Goal: Task Accomplishment & Management: Manage account settings

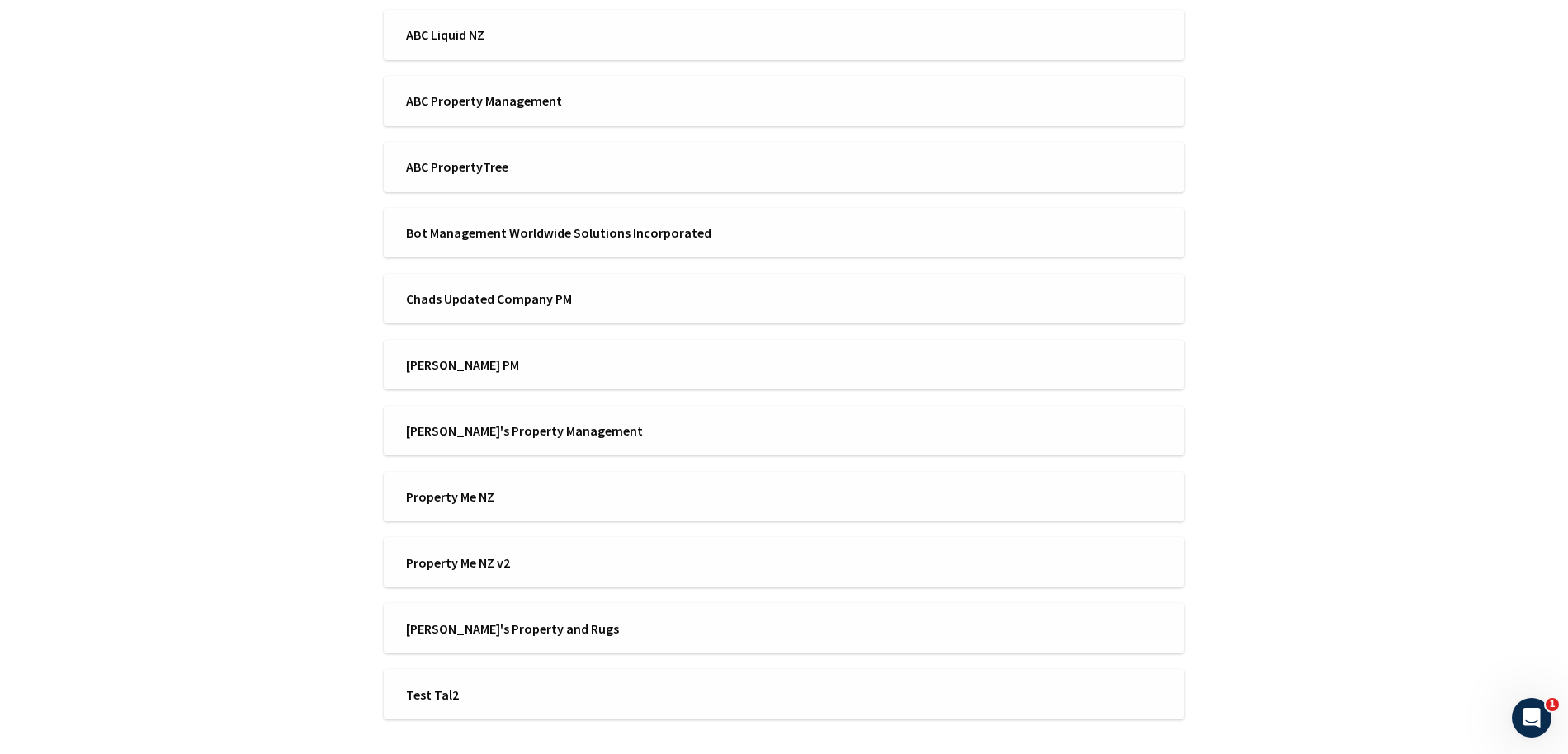
scroll to position [456, 0]
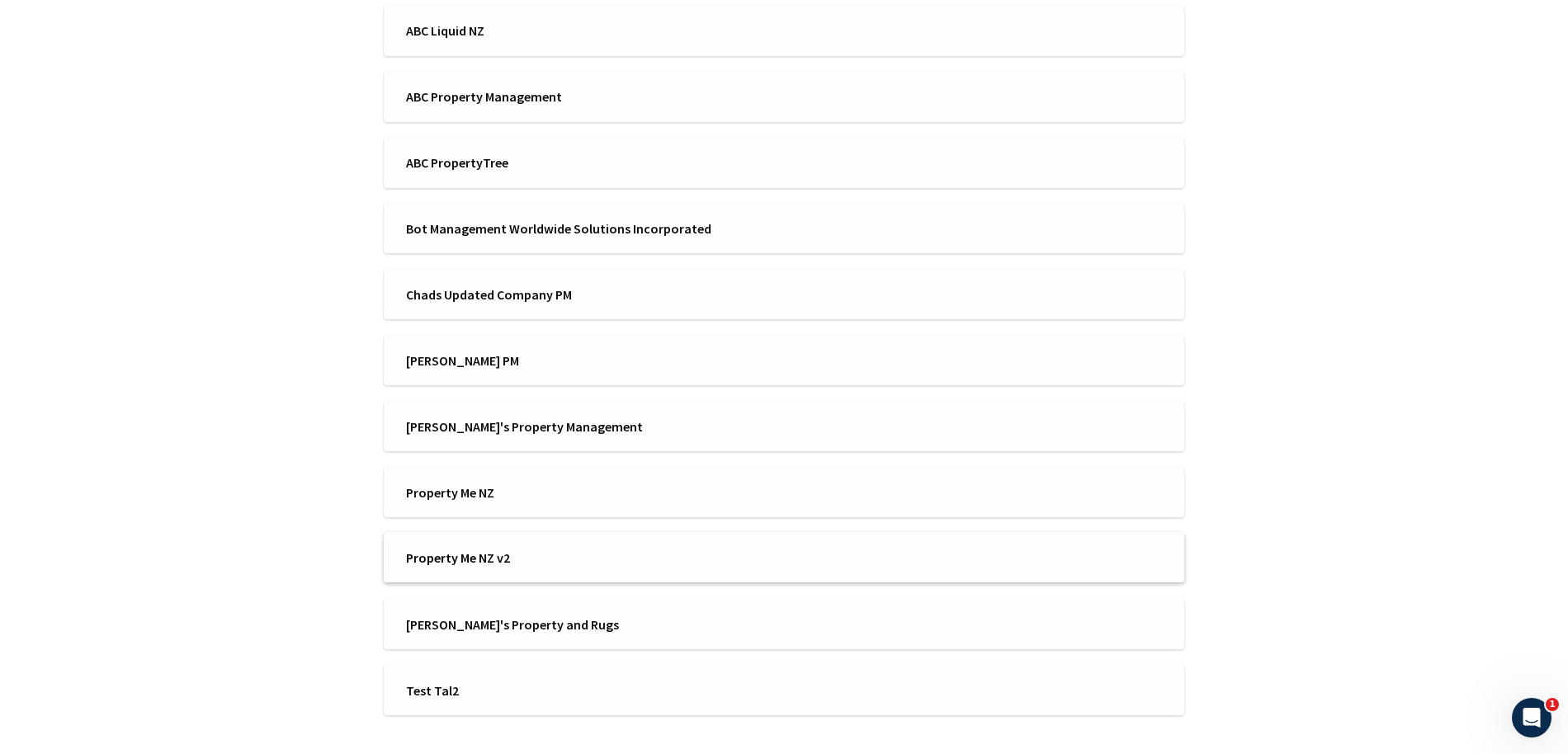
click at [486, 551] on span "Property Me NZ v2" at bounding box center [589, 558] width 367 height 18
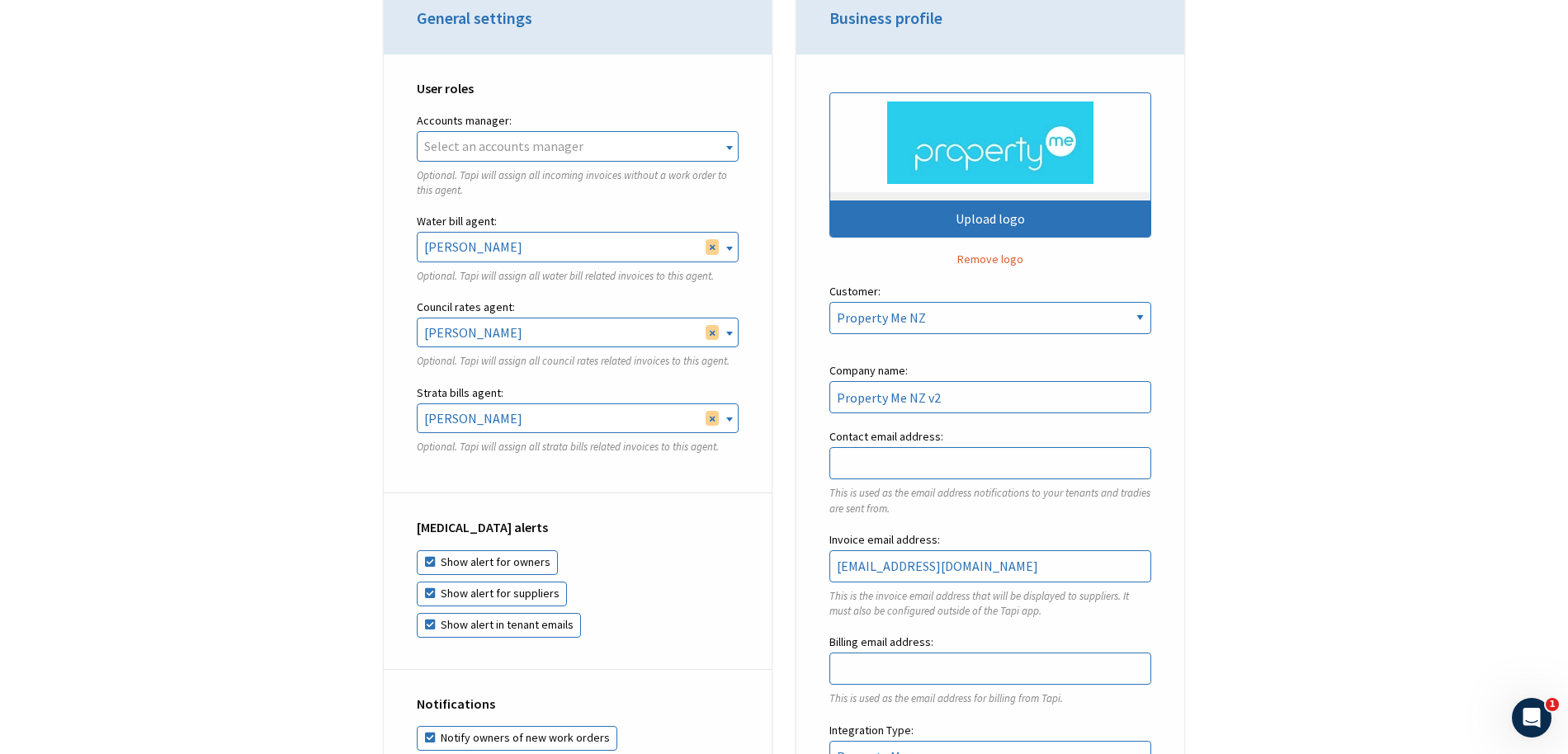
scroll to position [548, 0]
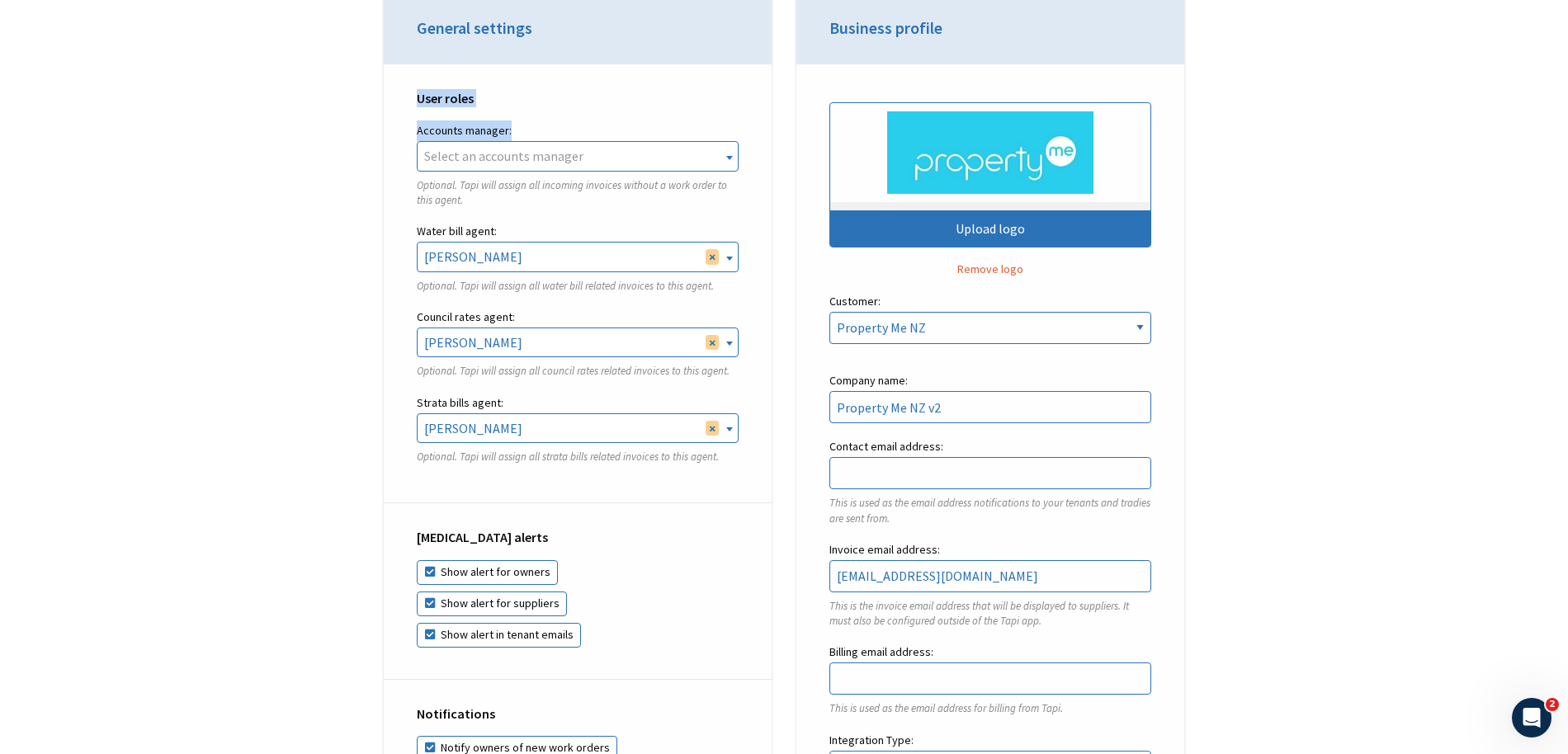
drag, startPoint x: 402, startPoint y: 91, endPoint x: 530, endPoint y: 129, distance: 133.5
click at [530, 129] on div "User roles Accounts manager: Taylor Coleman Ken Z Tapi Integration Jase Pather …" at bounding box center [577, 284] width 388 height 440
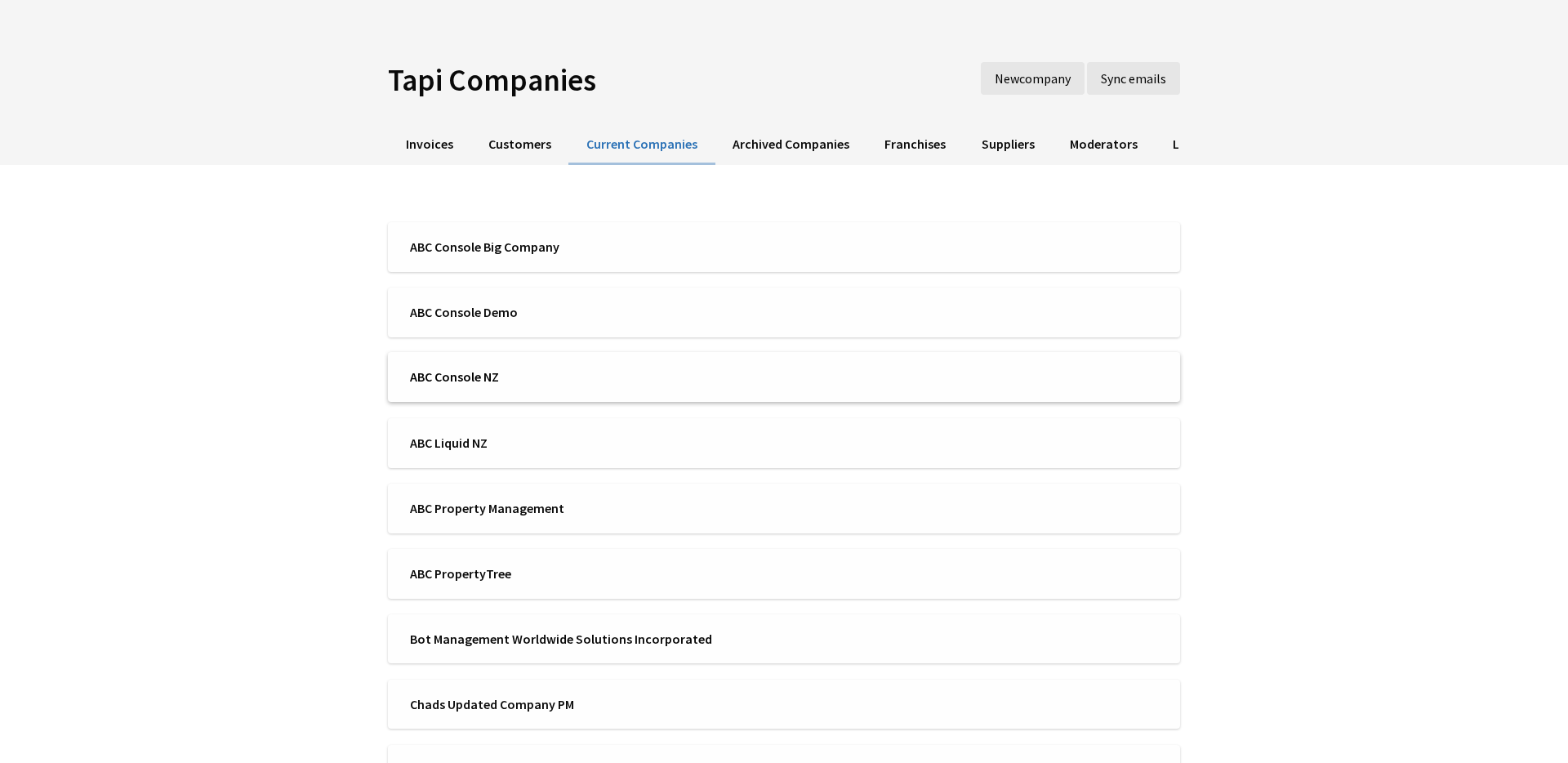
scroll to position [41, 0]
click at [475, 385] on li "ABC Console NZ" at bounding box center [784, 375] width 792 height 49
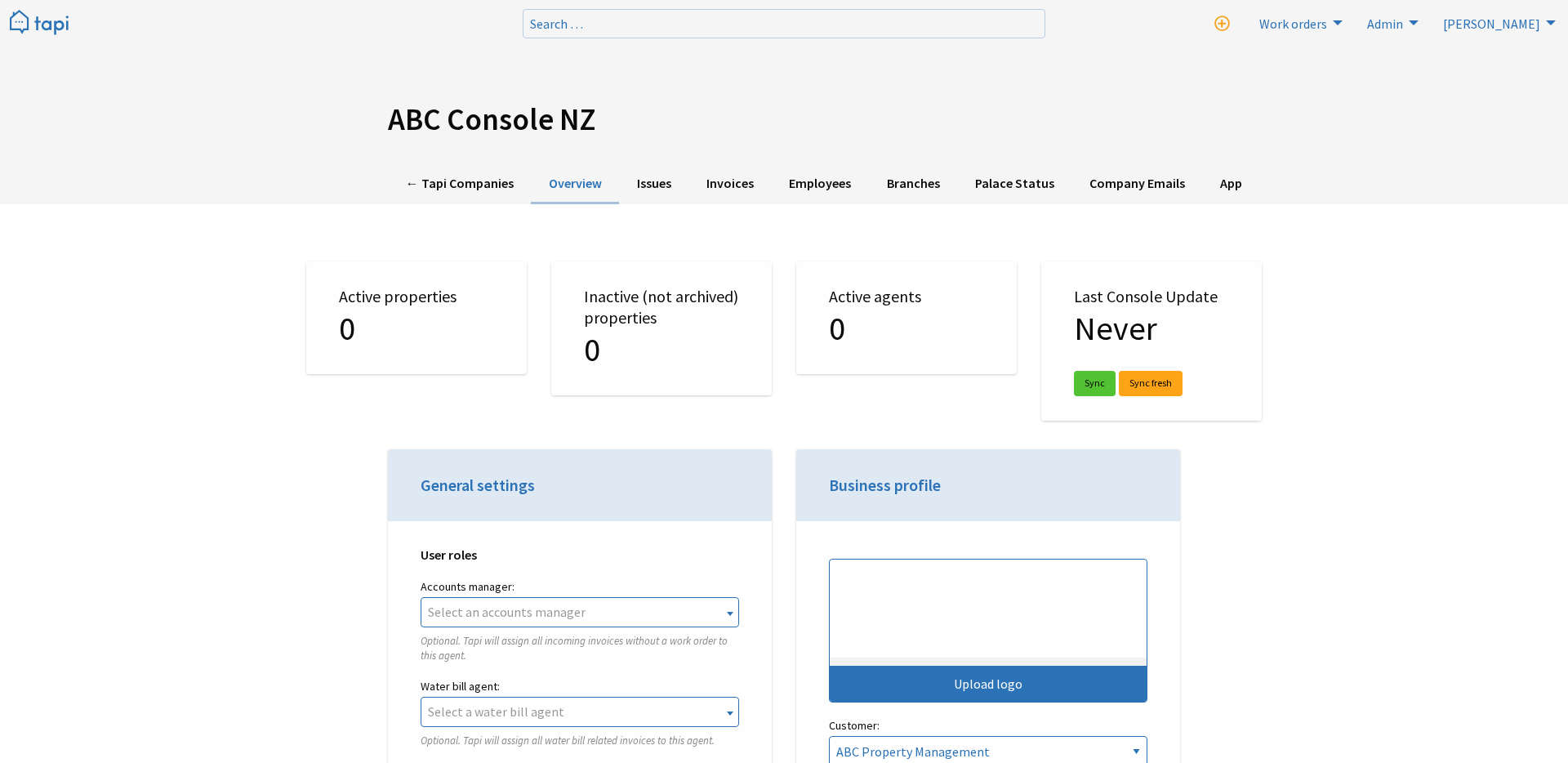
select select "TAPI"
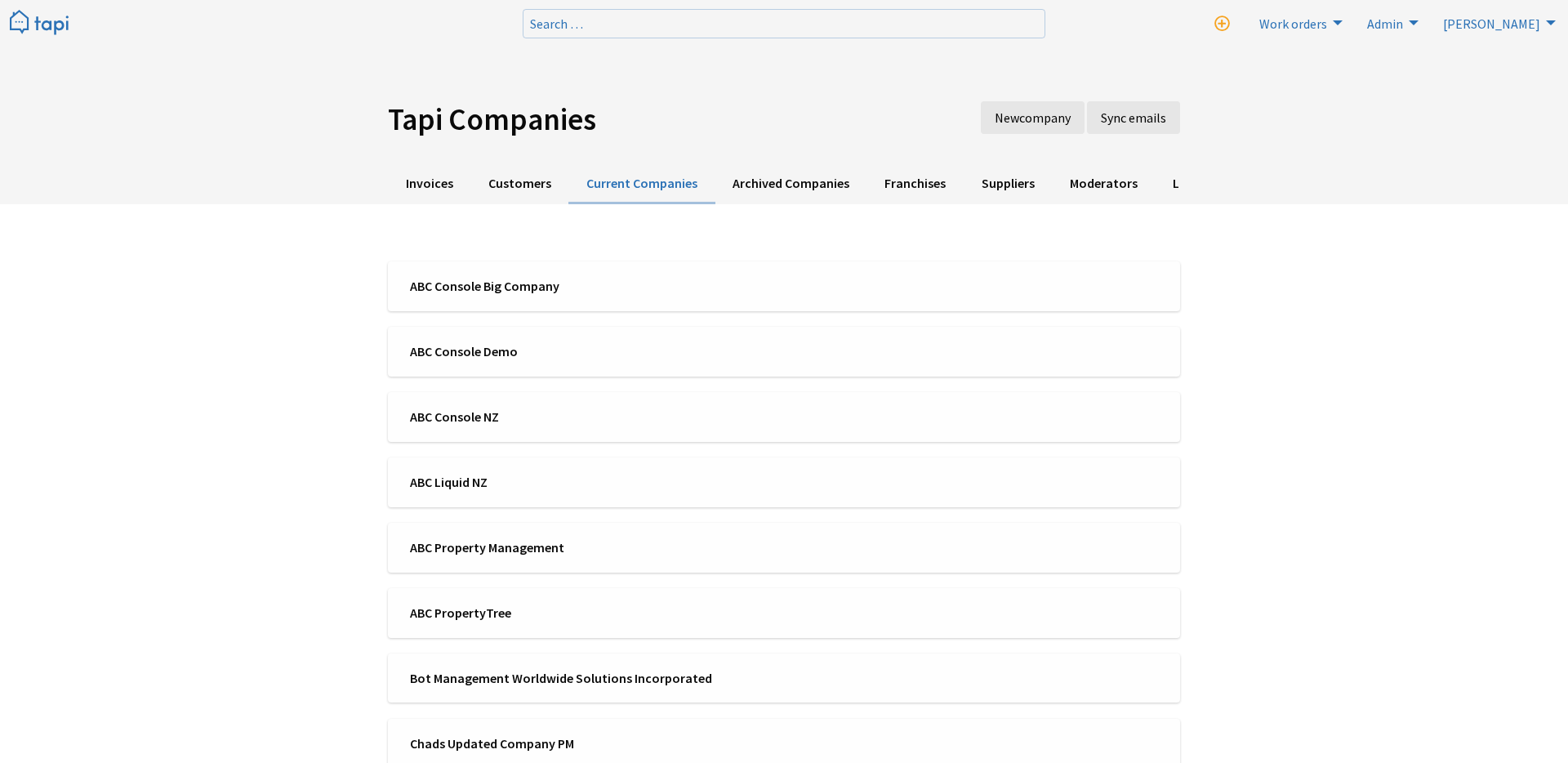
scroll to position [41, 0]
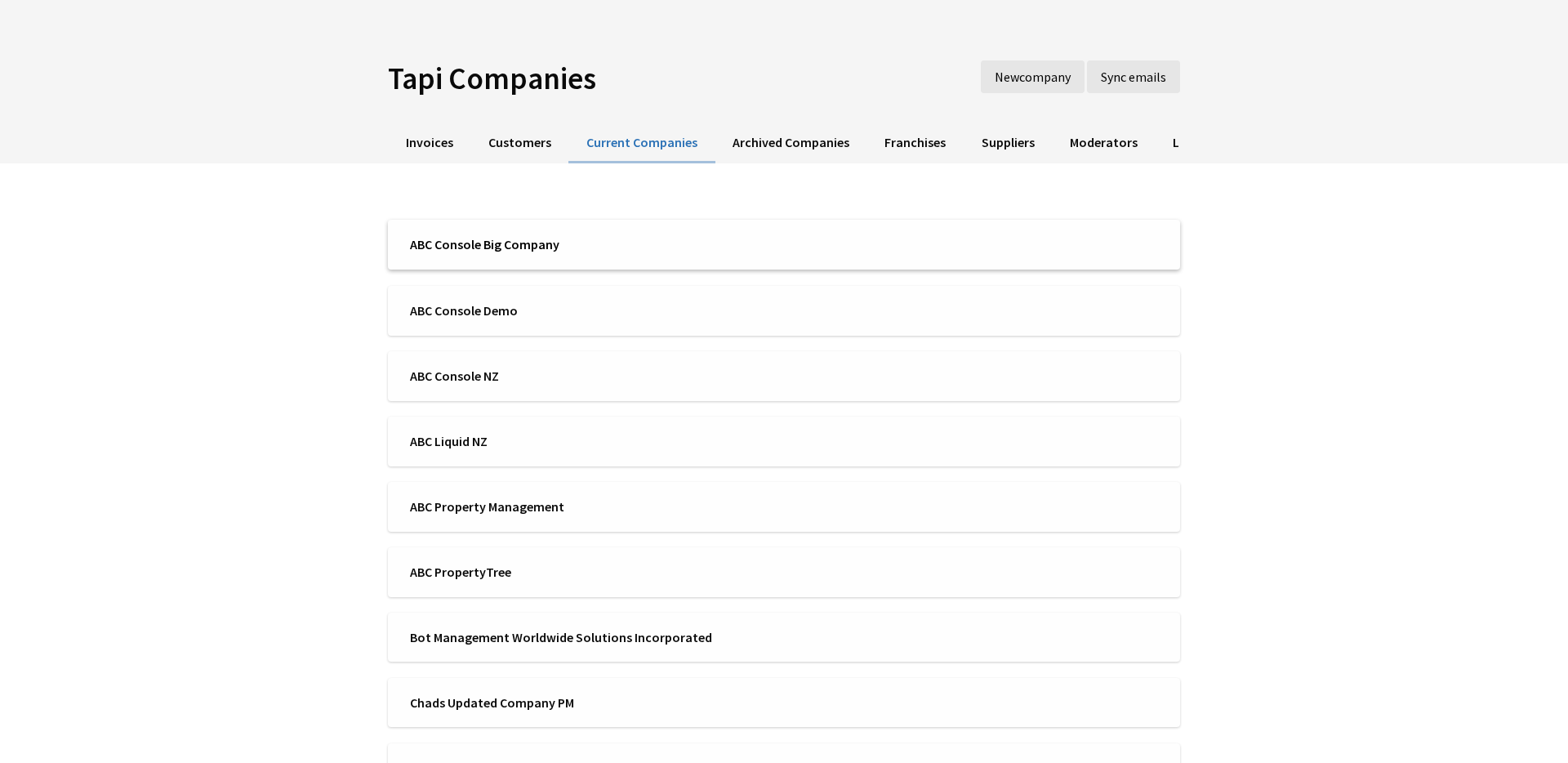
click at [548, 224] on li "ABC Console Big Company" at bounding box center [784, 245] width 792 height 49
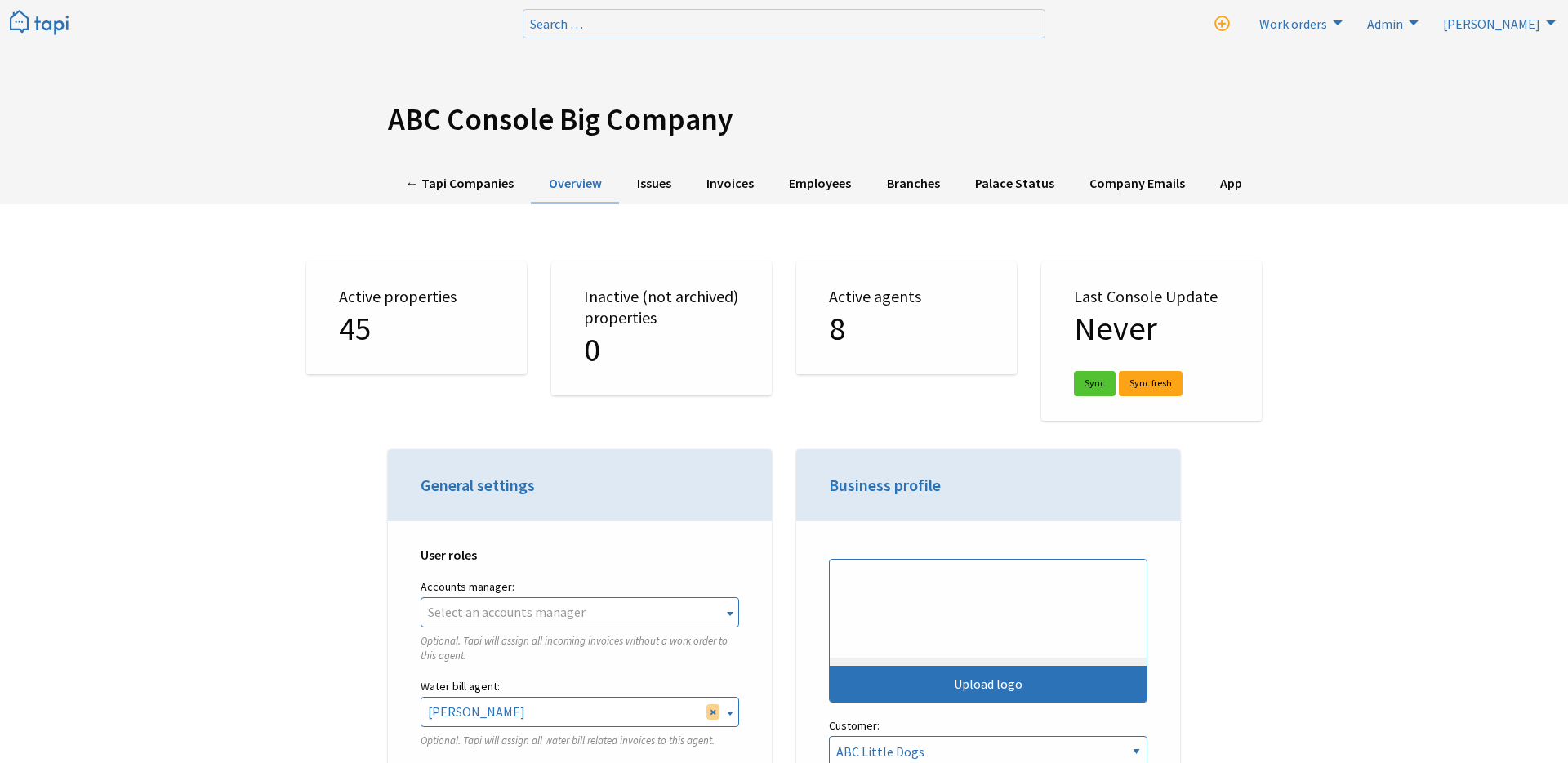
select select "TAPI"
click at [1097, 181] on link "Company Emails" at bounding box center [1137, 184] width 131 height 40
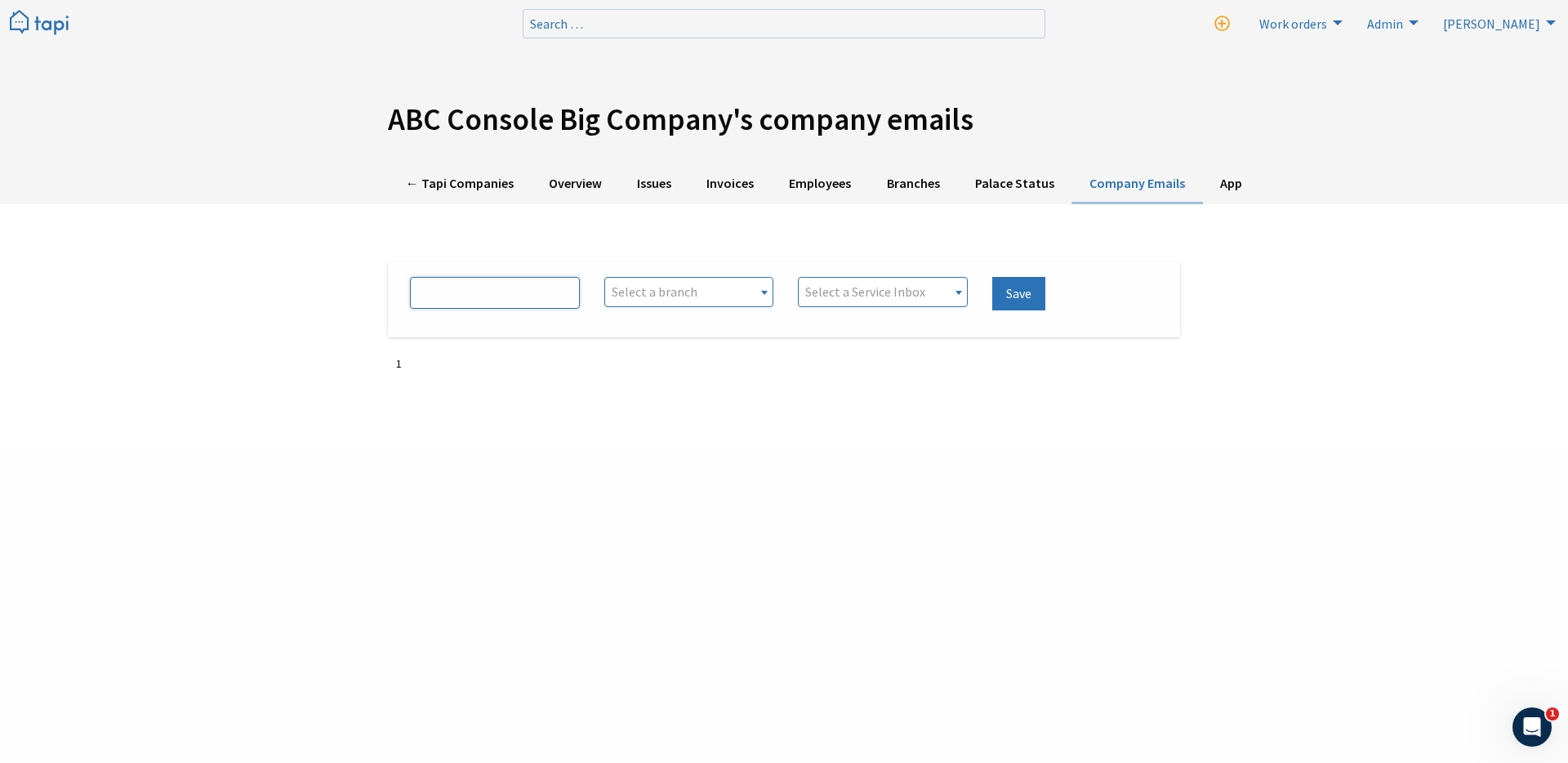
click at [505, 293] on input "text" at bounding box center [495, 292] width 170 height 32
click at [593, 182] on link "Overview" at bounding box center [575, 184] width 88 height 40
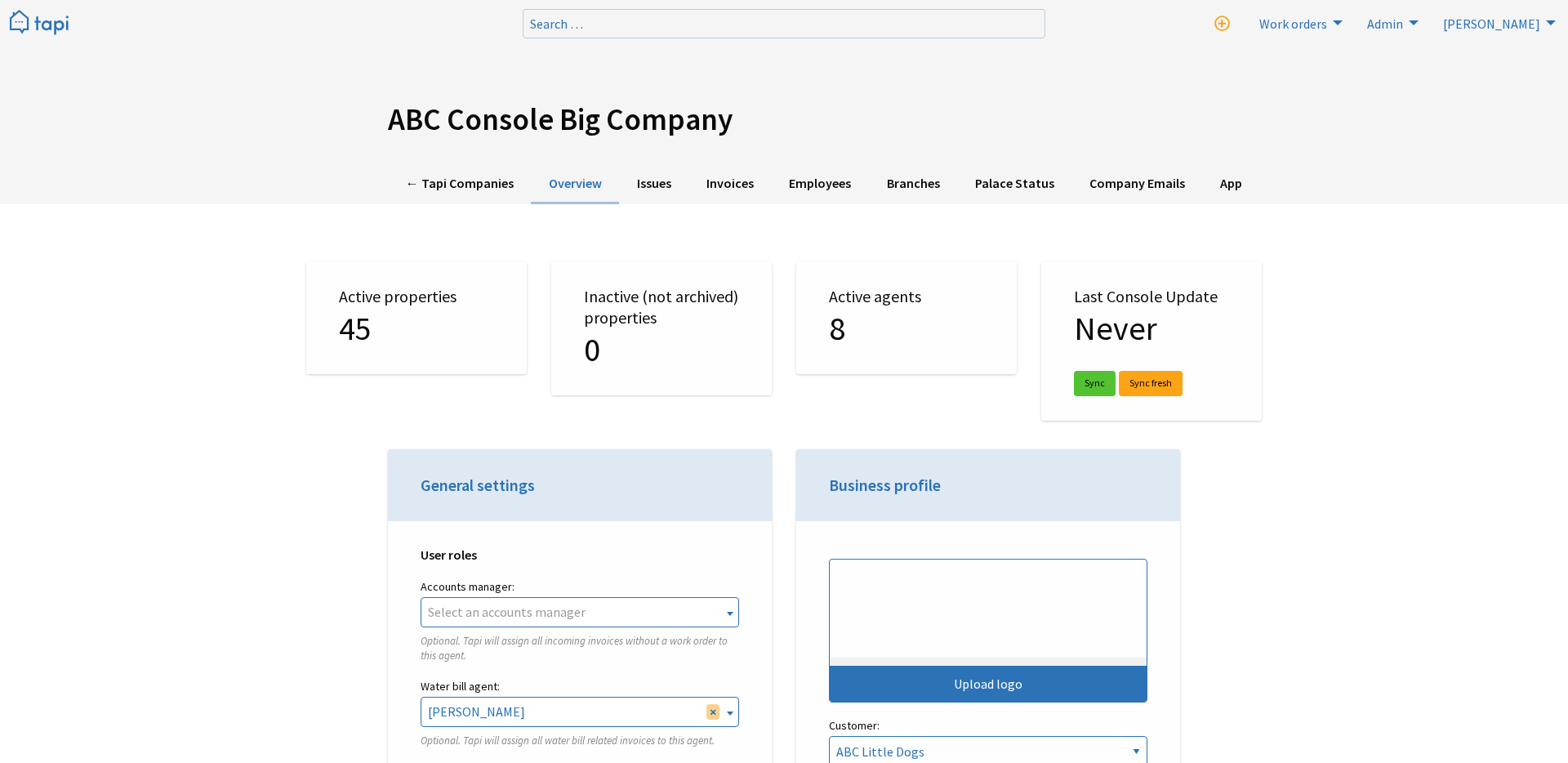
select select "TAPI"
